Goal: Task Accomplishment & Management: Manage account settings

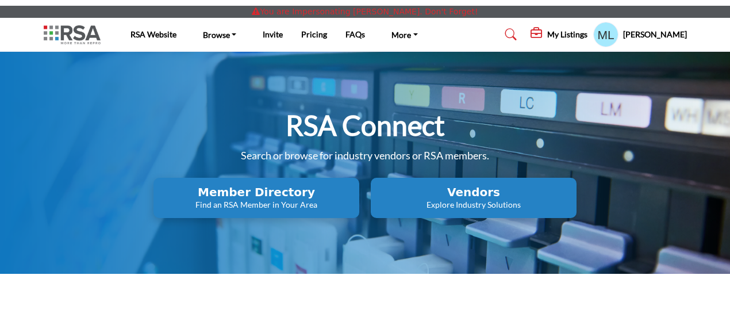
click at [659, 36] on h5 "[PERSON_NAME]" at bounding box center [655, 34] width 64 height 11
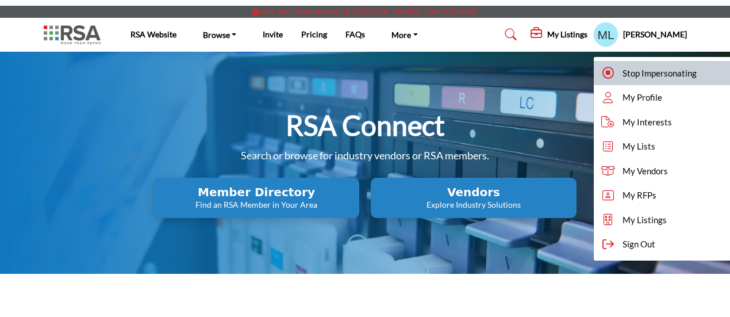
click at [659, 69] on span "Stop Impersonating" at bounding box center [659, 73] width 74 height 13
click at [0, 0] on div at bounding box center [0, 0] width 0 height 0
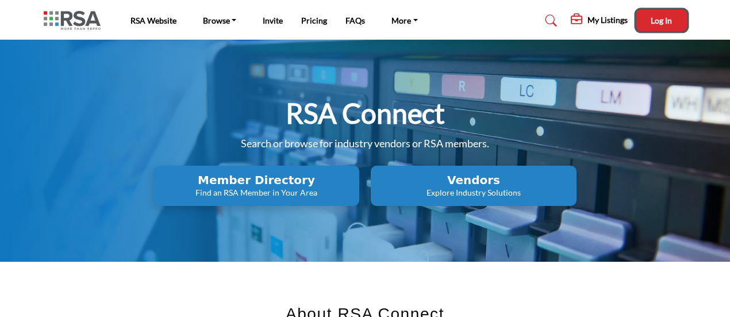
click at [661, 22] on span "Log In" at bounding box center [660, 21] width 21 height 10
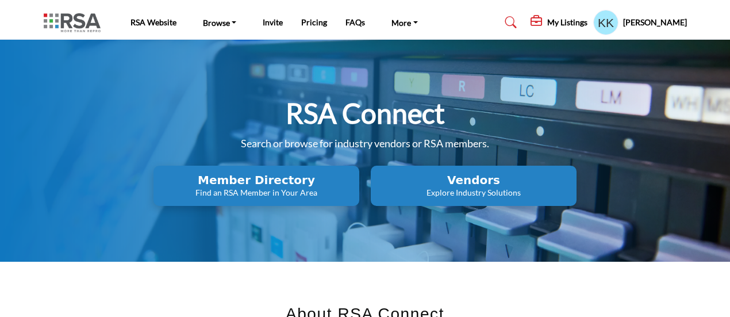
click at [356, 184] on h2 "Vendors" at bounding box center [256, 180] width 199 height 14
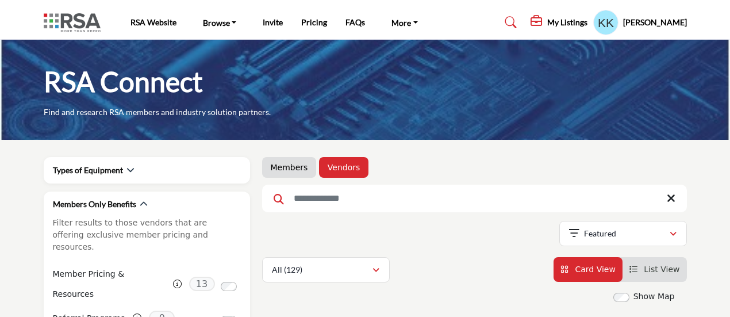
click at [587, 24] on h5 "My Listings" at bounding box center [567, 22] width 40 height 10
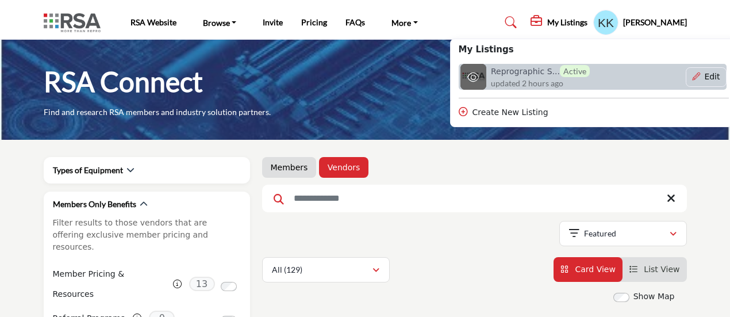
click at [539, 73] on h6 "Reprographic S... Active" at bounding box center [540, 71] width 99 height 12
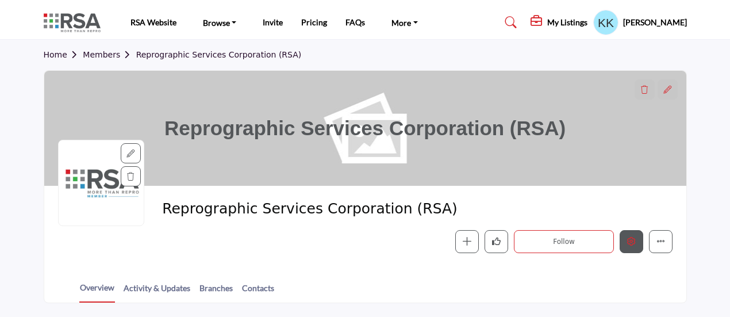
click at [636, 243] on icon "Edit company" at bounding box center [631, 241] width 9 height 9
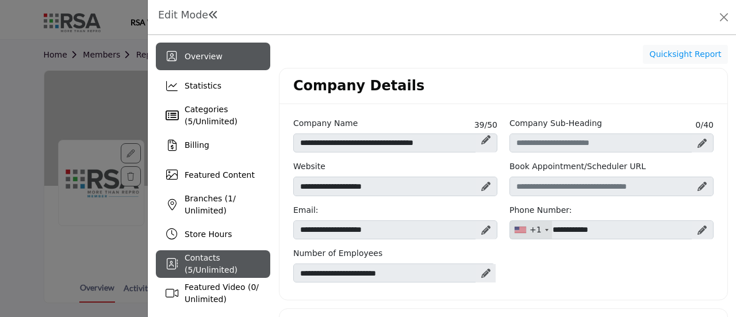
click at [203, 258] on span "Contacts ( 5 / Unlimited )" at bounding box center [210, 263] width 53 height 21
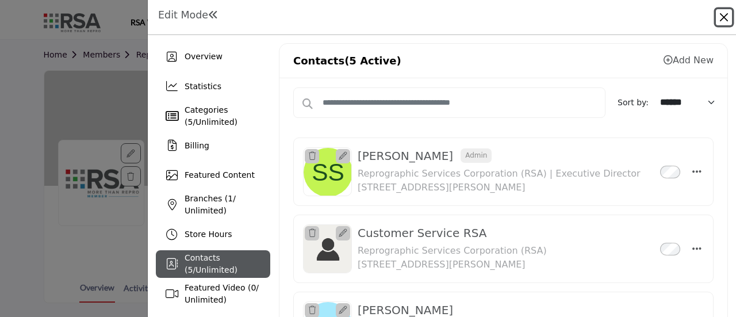
click at [721, 17] on button "Close" at bounding box center [723, 17] width 16 height 16
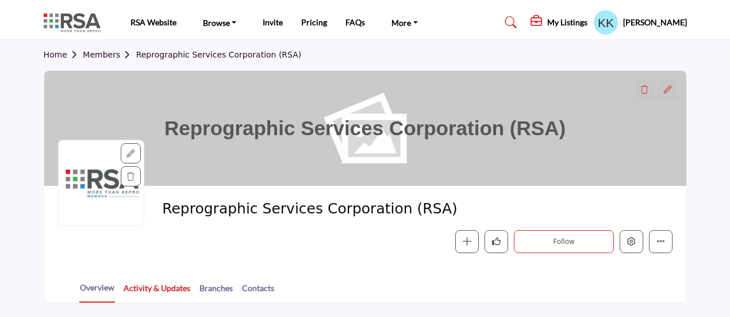
click at [149, 288] on link "Activity & Updates" at bounding box center [157, 292] width 68 height 20
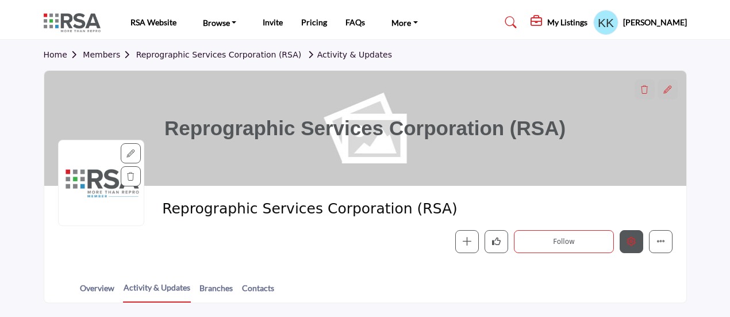
click at [630, 243] on icon "Edit company" at bounding box center [631, 241] width 9 height 9
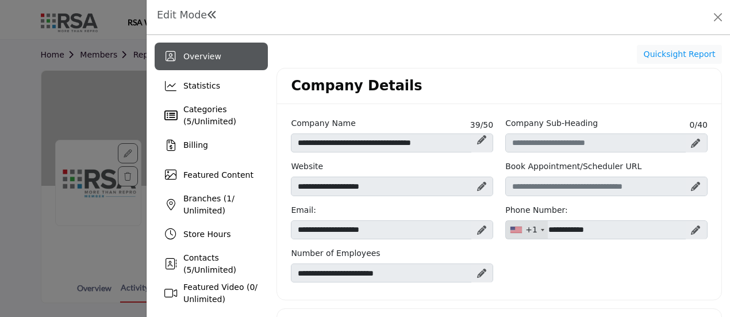
scroll to position [57, 0]
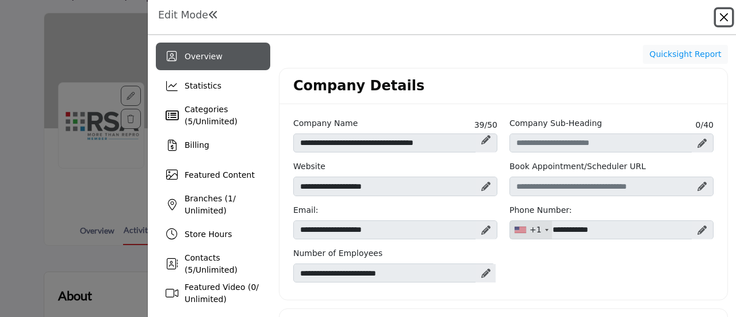
click at [723, 17] on button "Close" at bounding box center [723, 17] width 16 height 16
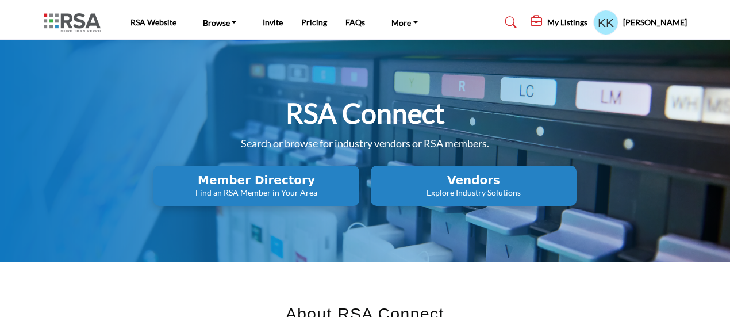
click at [356, 193] on p "Explore Industry Solutions" at bounding box center [256, 192] width 199 height 11
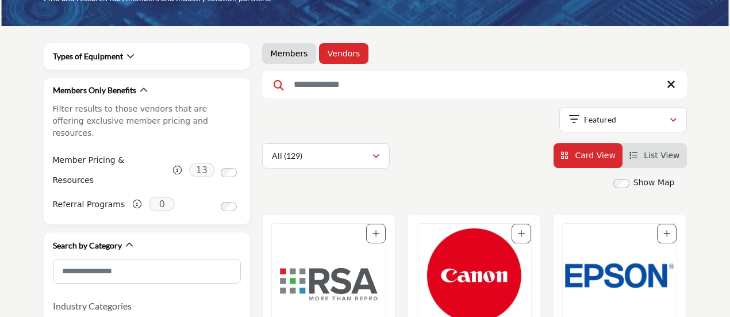
scroll to position [230, 0]
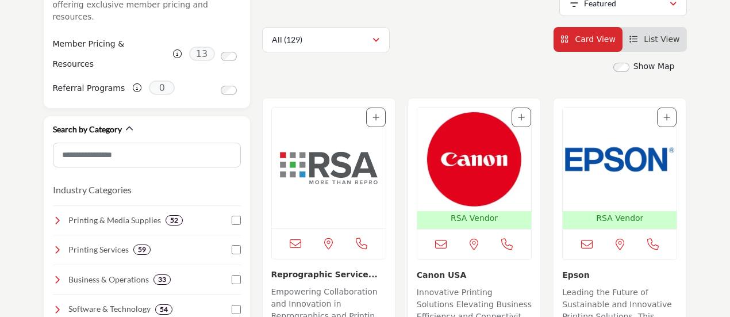
click at [483, 169] on img "Open Listing in new tab" at bounding box center [474, 158] width 114 height 103
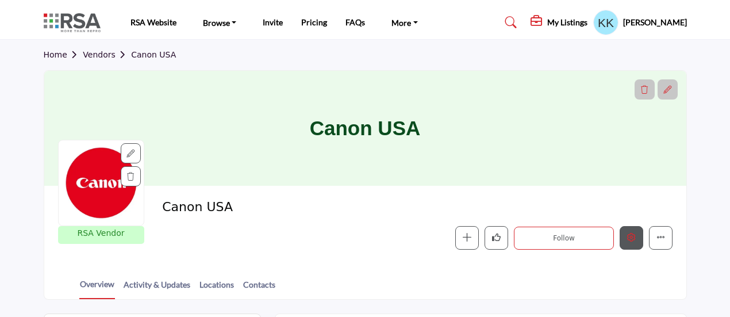
click at [638, 240] on button "Edit company" at bounding box center [631, 238] width 24 height 24
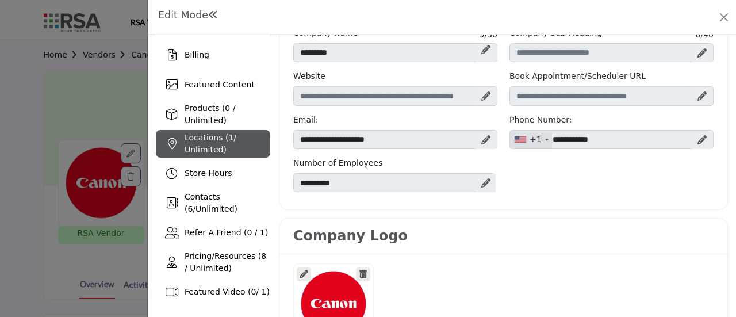
scroll to position [115, 0]
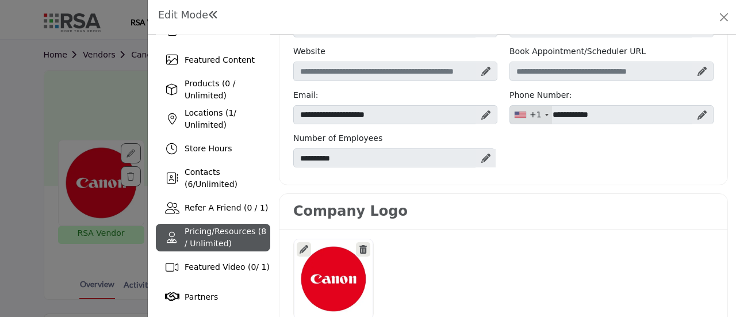
click at [202, 237] on div "Pricing/Resources (8 / Unlimited)" at bounding box center [227, 237] width 86 height 24
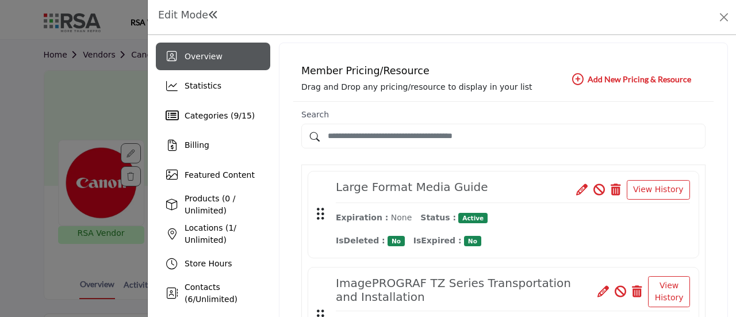
click at [195, 58] on span "Overview" at bounding box center [203, 56] width 38 height 9
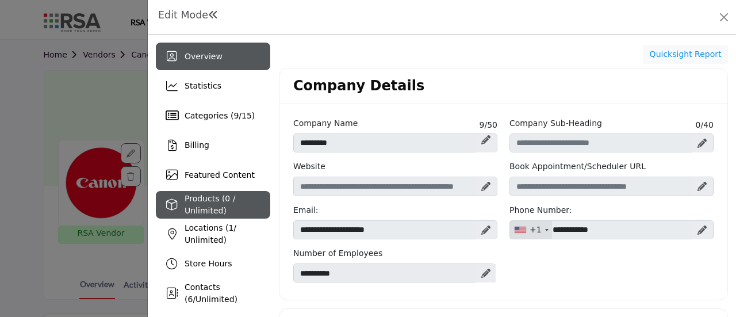
click at [211, 196] on span "Products (0 / Unlimited)" at bounding box center [209, 204] width 51 height 21
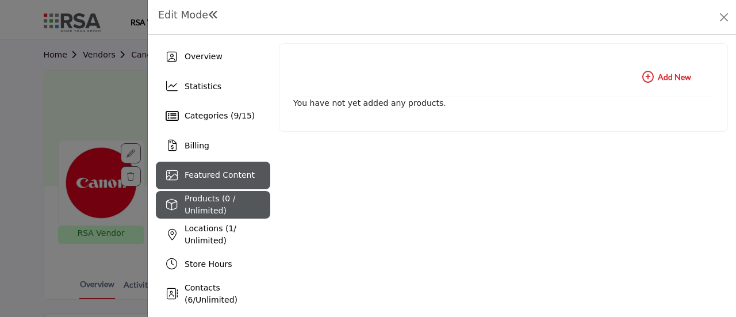
click at [227, 172] on span "Featured Content" at bounding box center [219, 174] width 70 height 9
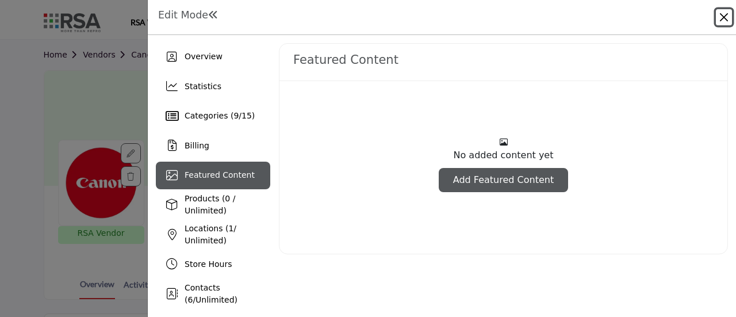
click at [723, 14] on button "Close" at bounding box center [723, 17] width 16 height 16
